Goal: Information Seeking & Learning: Learn about a topic

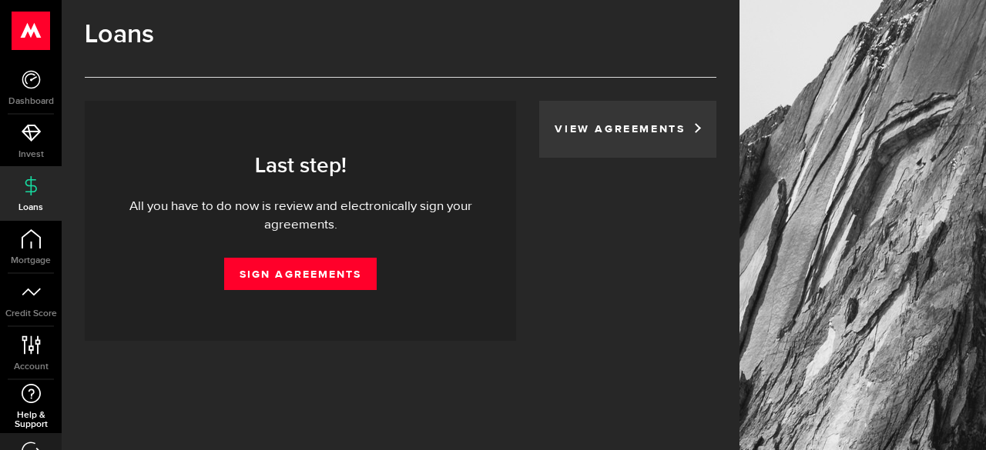
click at [26, 415] on span "Help & Support" at bounding box center [31, 420] width 62 height 18
click at [5, 97] on span "Dashboard" at bounding box center [31, 101] width 62 height 9
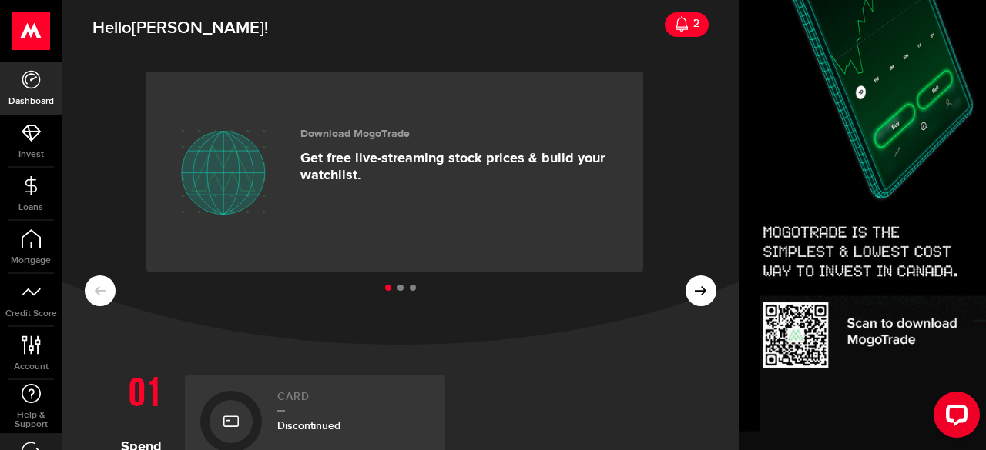
click at [388, 290] on ul at bounding box center [400, 289] width 631 height 20
click at [397, 290] on li at bounding box center [400, 288] width 6 height 6
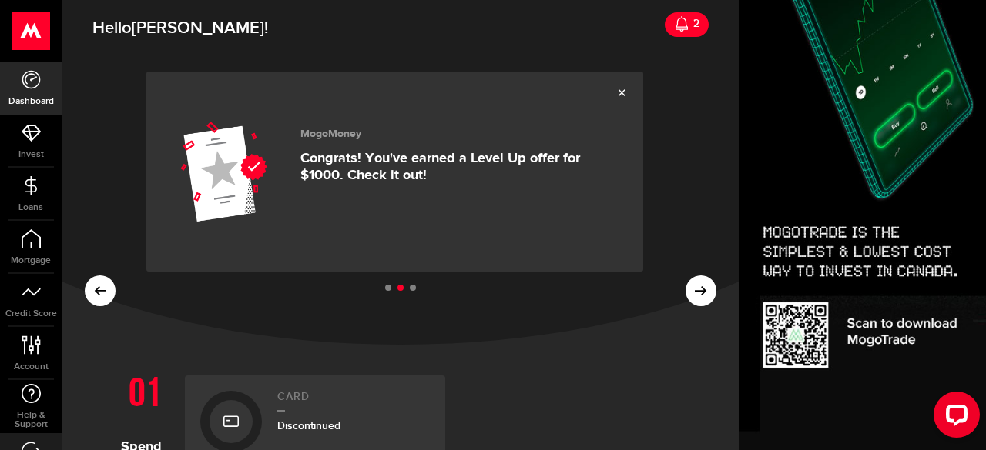
click at [410, 291] on li at bounding box center [413, 288] width 6 height 6
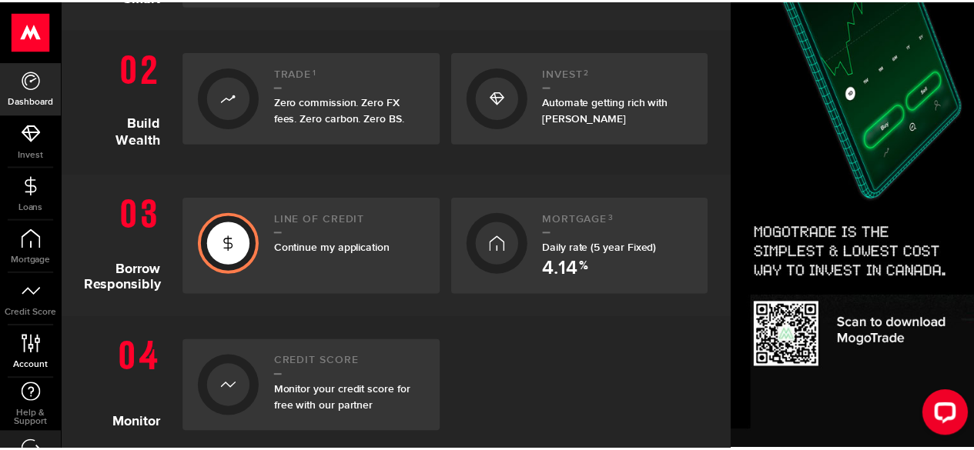
scroll to position [35, 0]
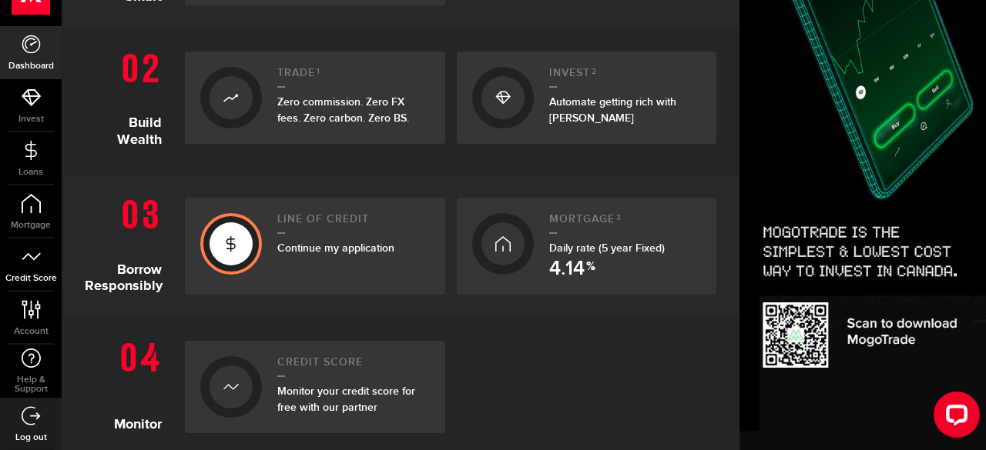
click at [35, 280] on span "Credit Score" at bounding box center [31, 278] width 62 height 9
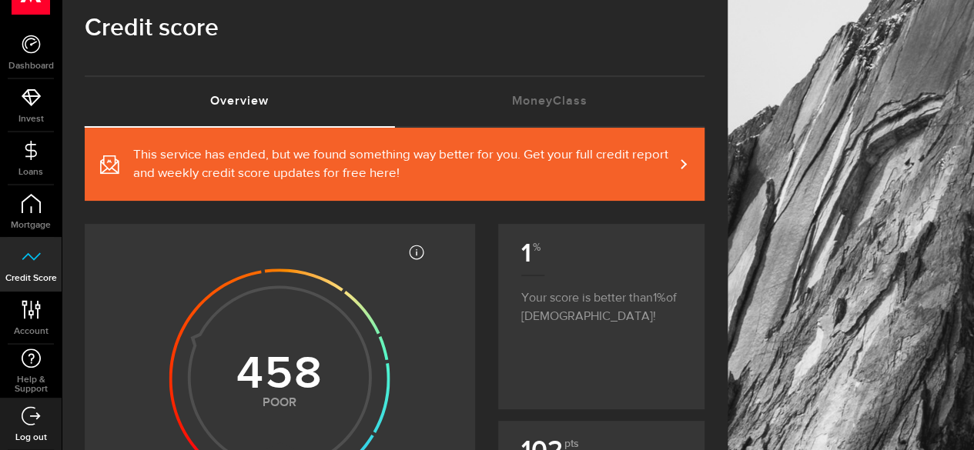
scroll to position [22, 0]
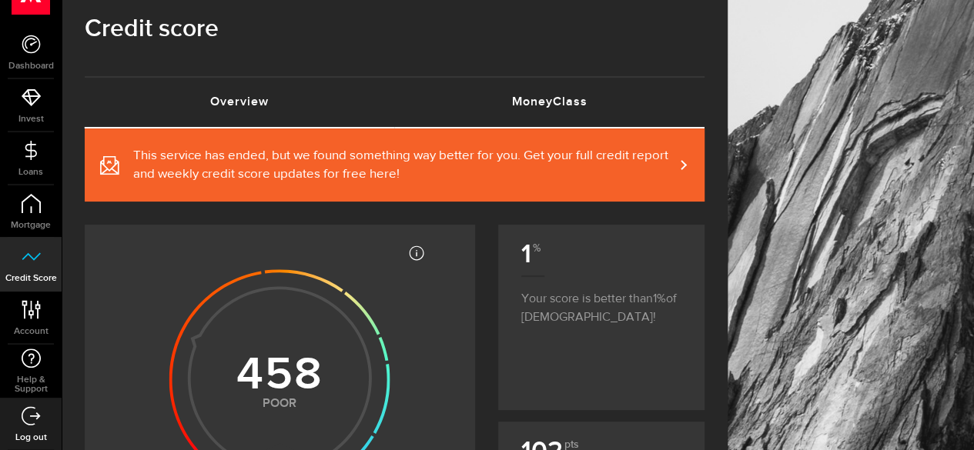
click at [555, 122] on link "MoneyClass (requires attention)" at bounding box center [550, 102] width 310 height 49
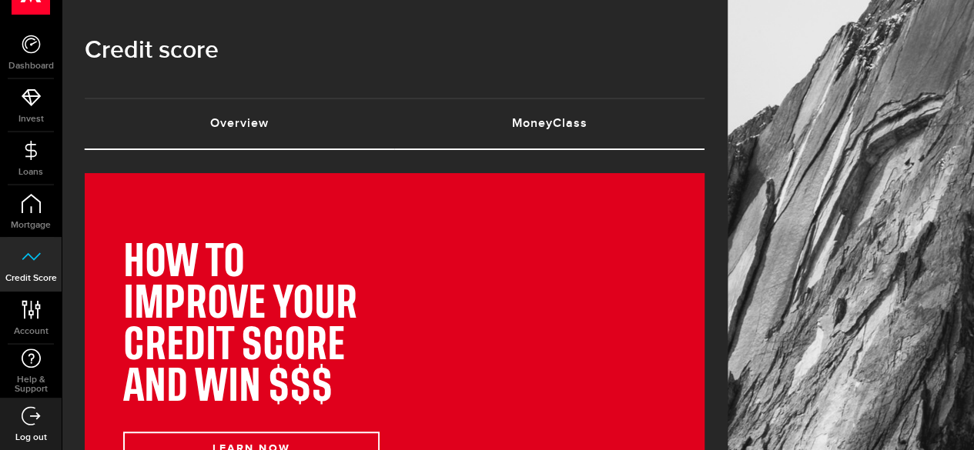
click at [339, 121] on link "Overview (requires attention)" at bounding box center [240, 123] width 310 height 49
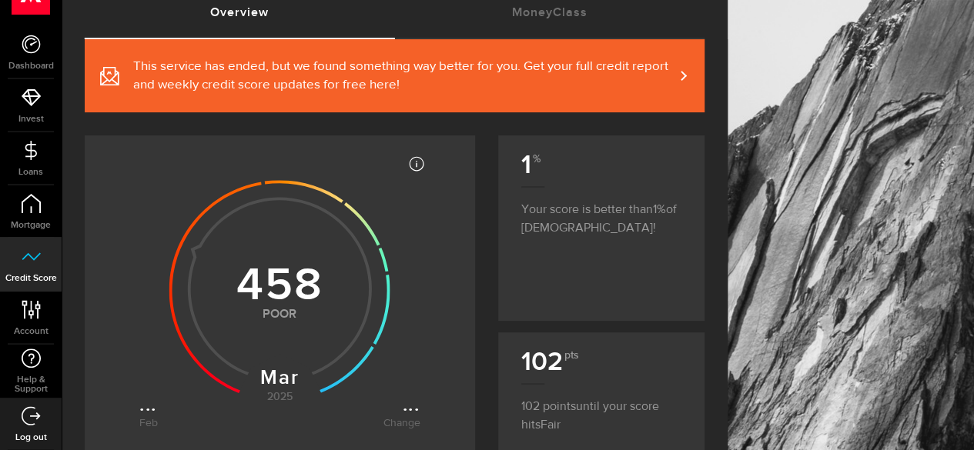
scroll to position [114, 0]
